Goal: Task Accomplishment & Management: Use online tool/utility

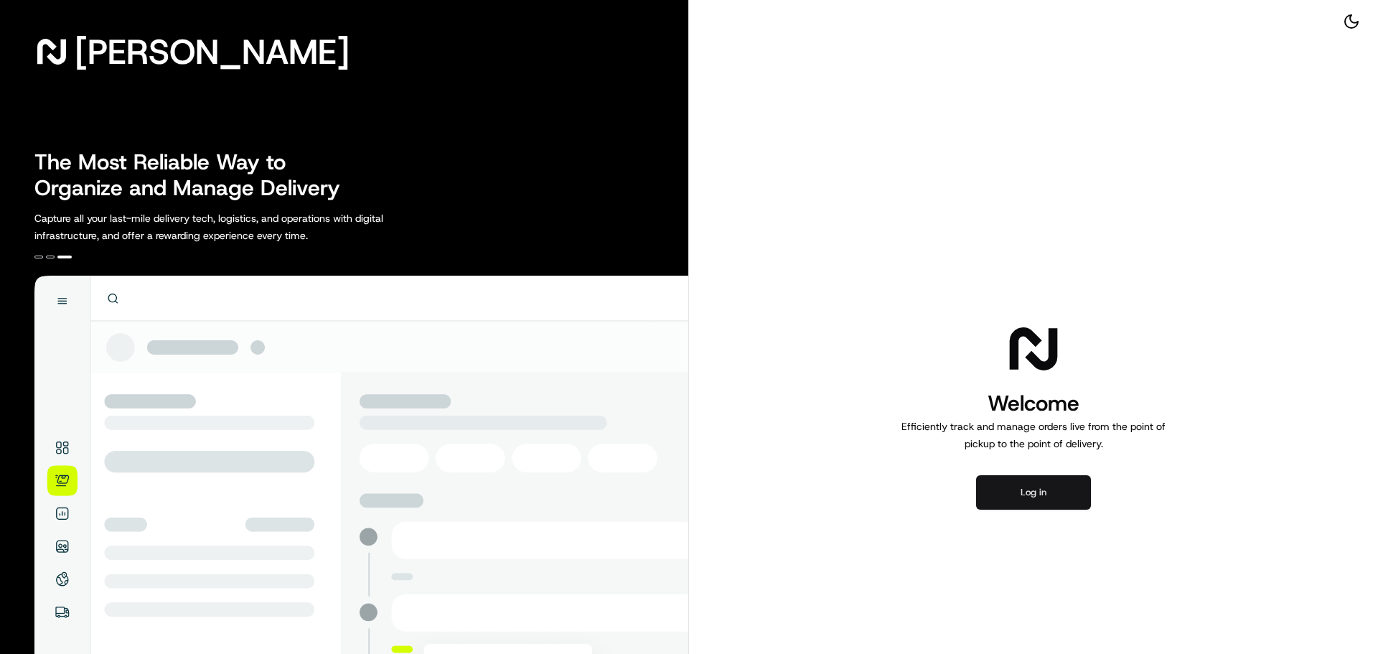
click at [1015, 490] on button "Log in" at bounding box center [1033, 492] width 115 height 34
